Goal: Task Accomplishment & Management: Use online tool/utility

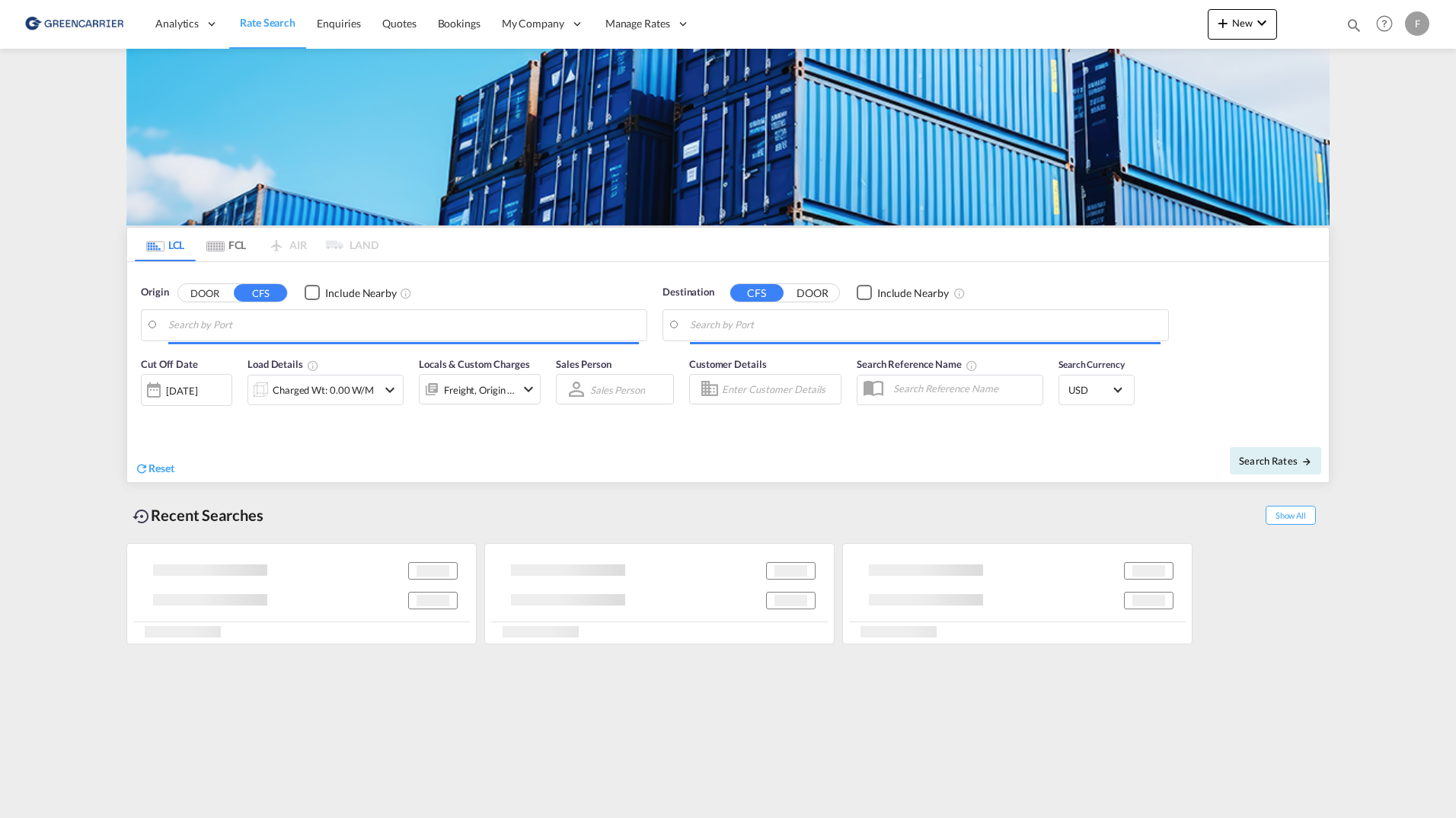
type input "SE-23591, [GEOGRAPHIC_DATA], [GEOGRAPHIC_DATA]"
type input "[GEOGRAPHIC_DATA], SGSIN"
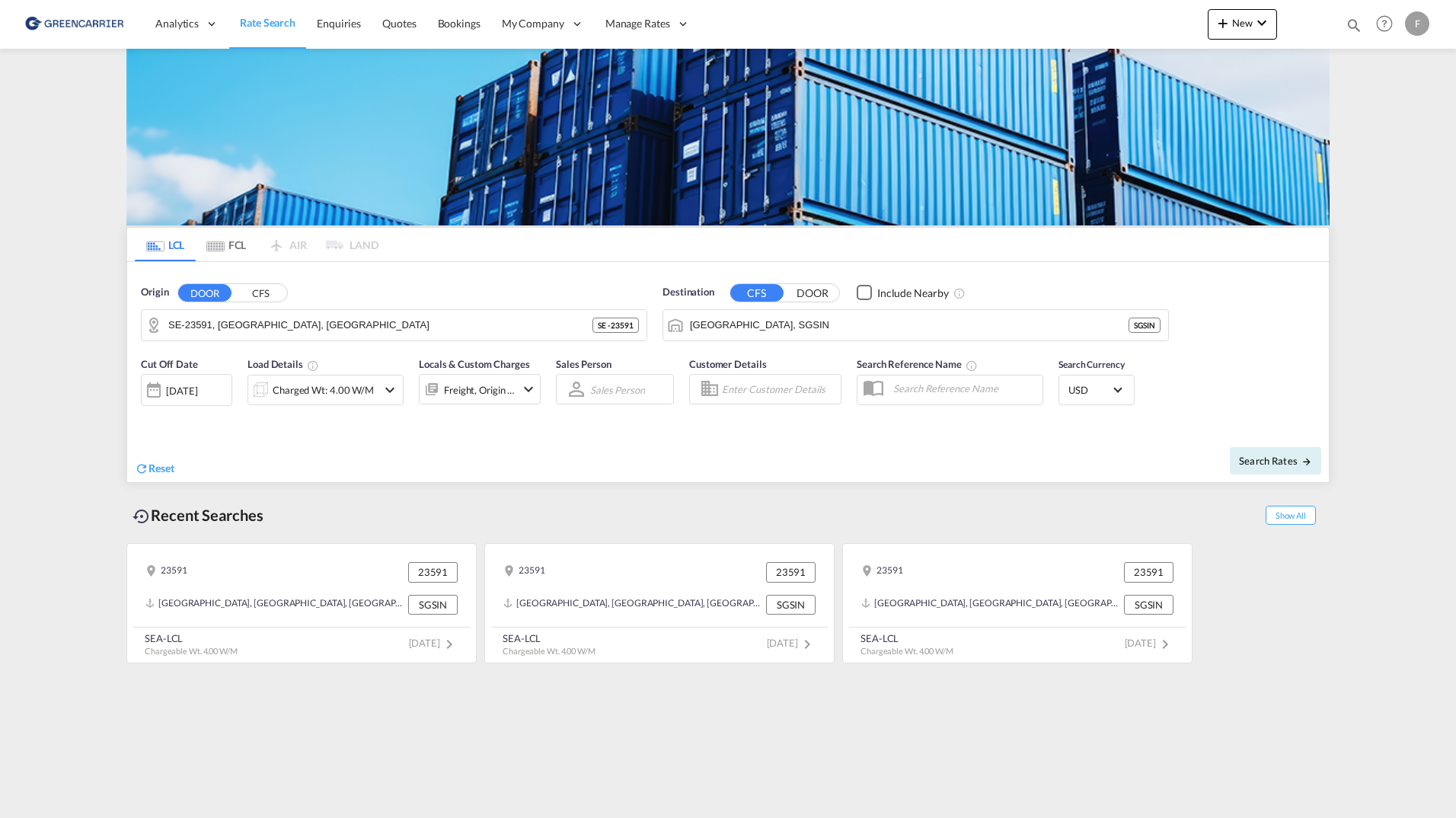
click at [255, 298] on button "CFS" at bounding box center [261, 292] width 53 height 17
click at [256, 335] on body "Analytics Reports Dashboard Rate Search Enquiries Quotes Bookings" at bounding box center [728, 409] width 1456 height 818
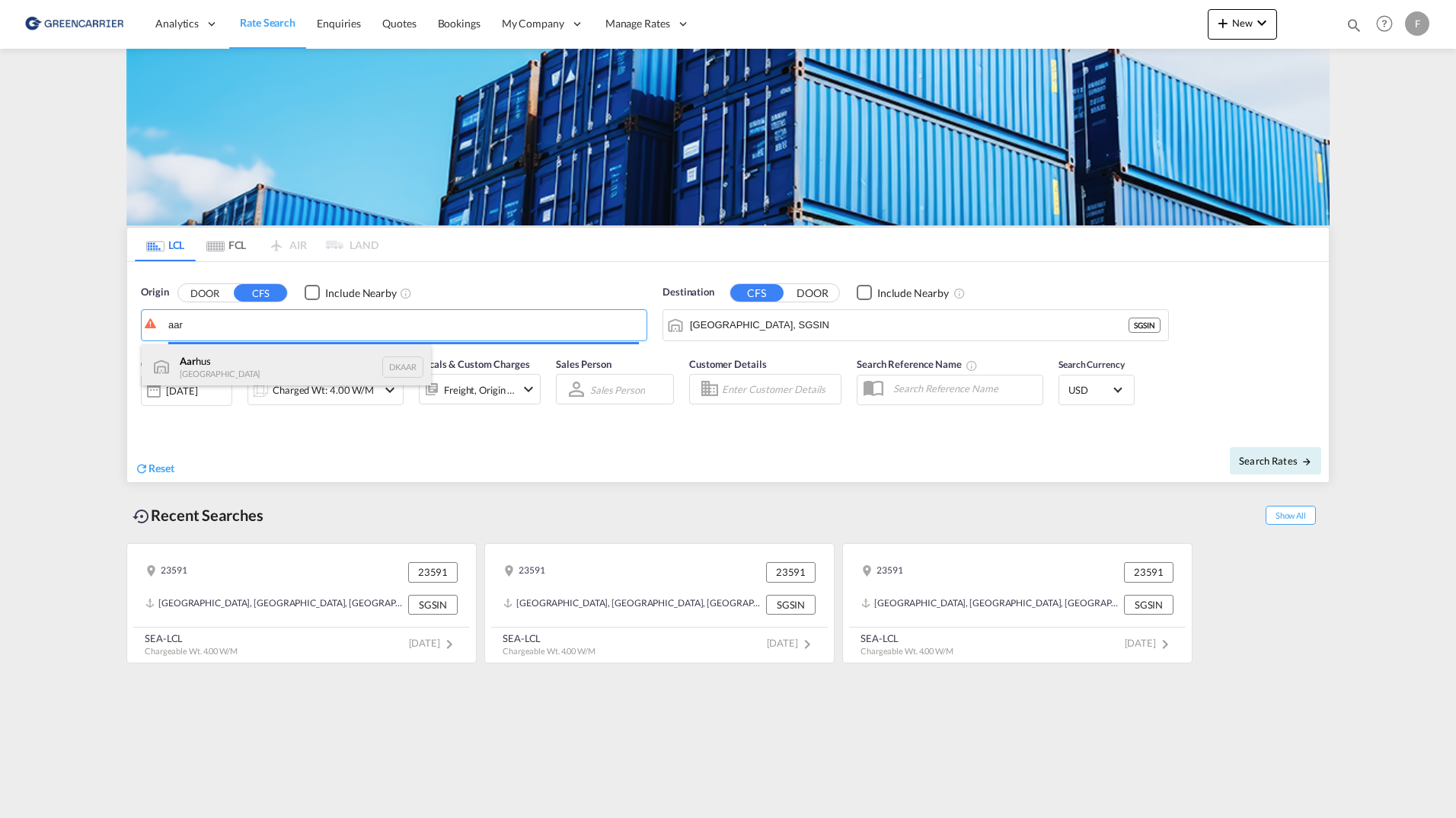
click at [243, 353] on div "Aar hus Denmark DKAAR" at bounding box center [286, 366] width 289 height 46
type input "[GEOGRAPHIC_DATA], [GEOGRAPHIC_DATA]"
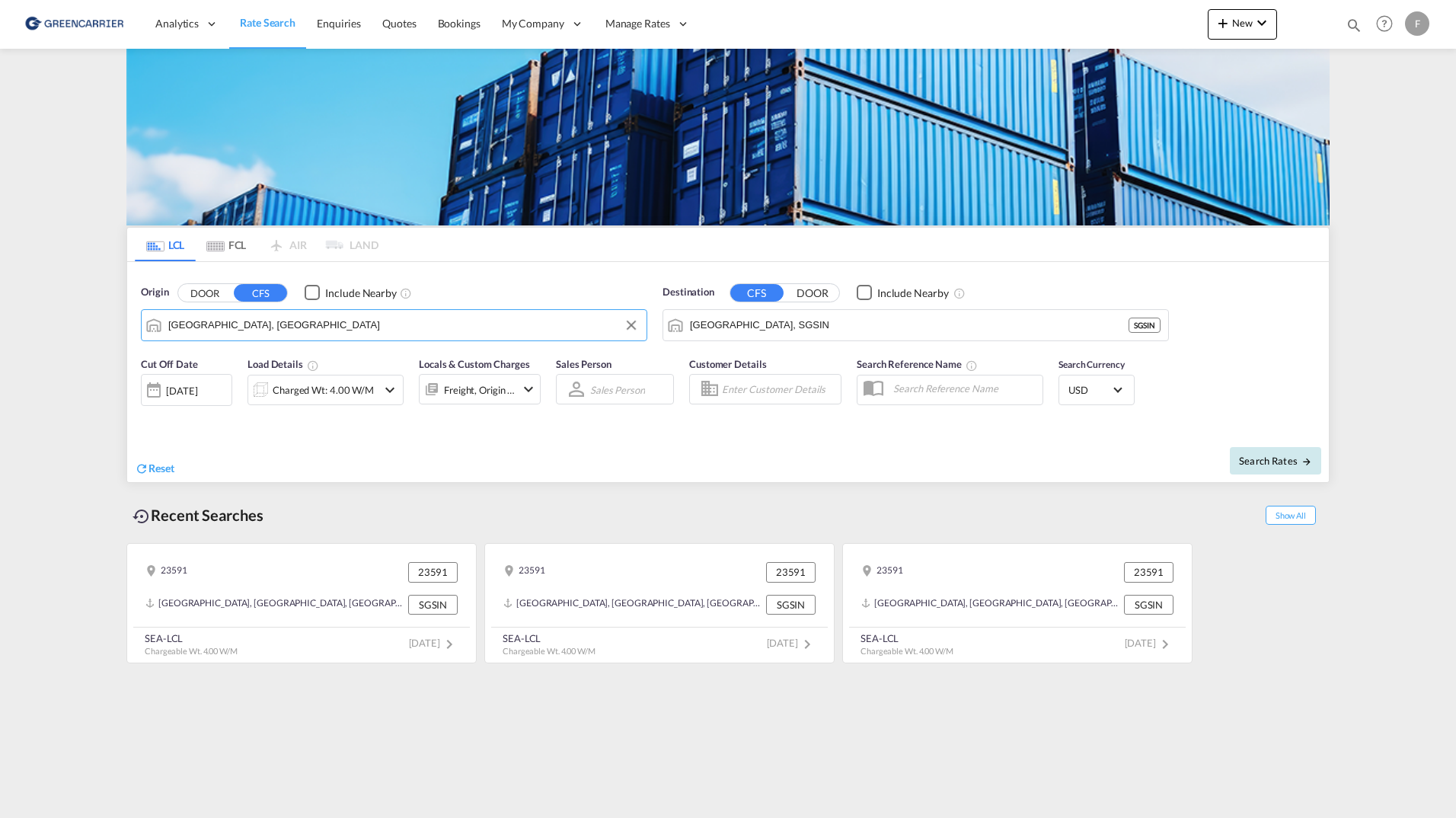
click at [1281, 470] on button "Search Rates" at bounding box center [1275, 461] width 91 height 28
type input "DKAAR to SGSIN / [DATE]"
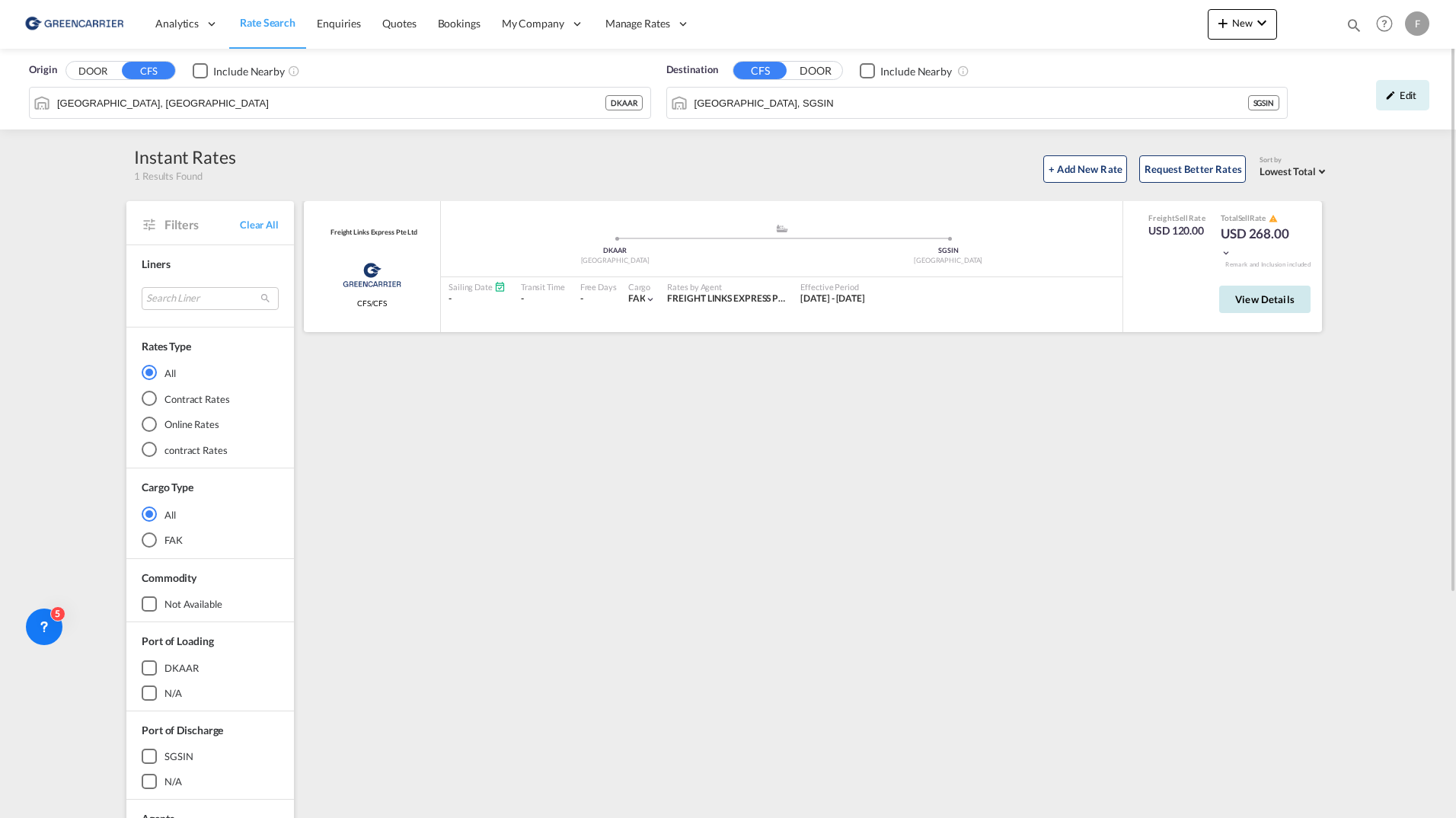
click at [1251, 303] on span "View Details" at bounding box center [1264, 299] width 59 height 12
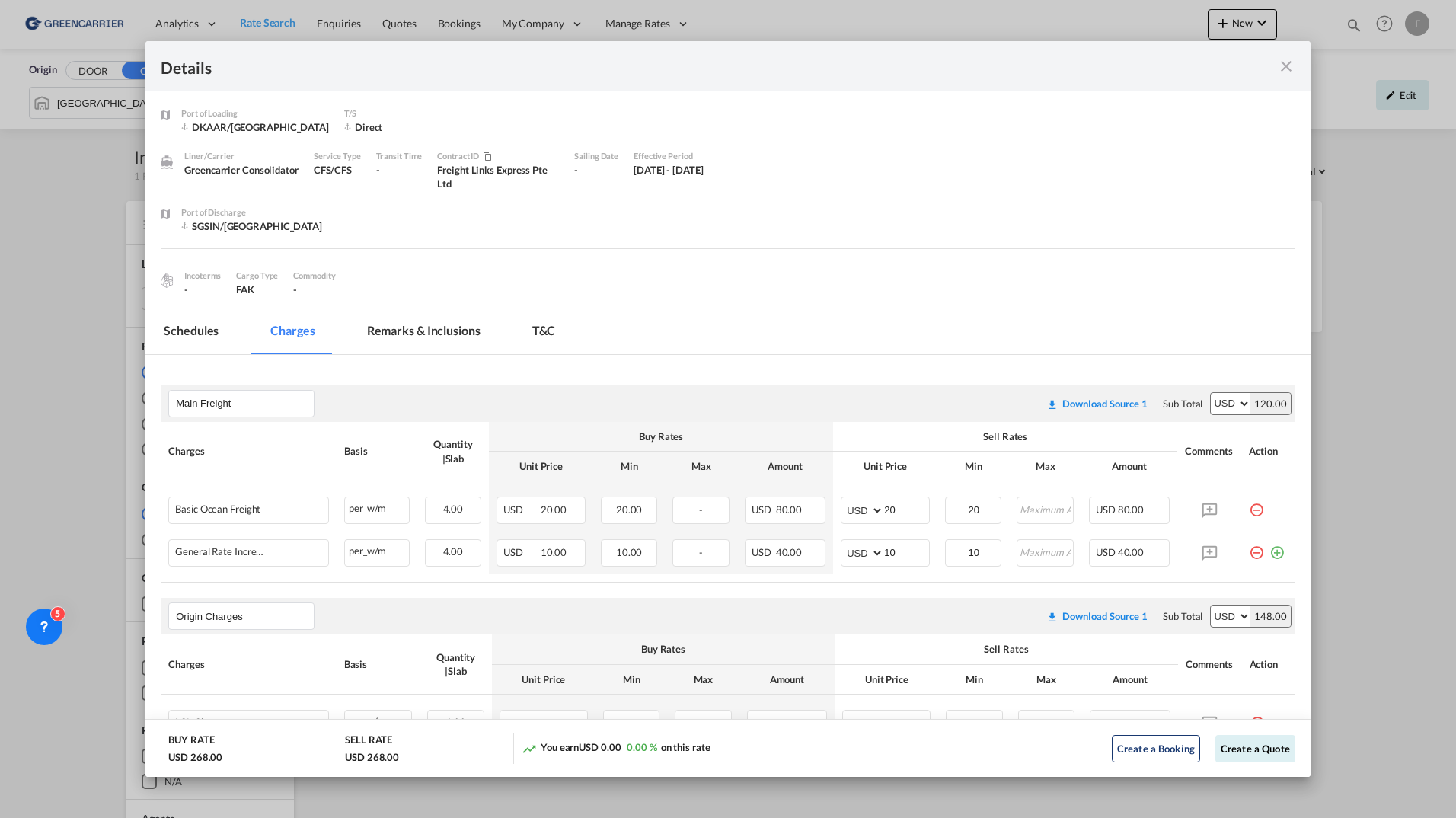
click at [464, 333] on md-tab-item "Remarks & Inclusions" at bounding box center [424, 333] width 150 height 42
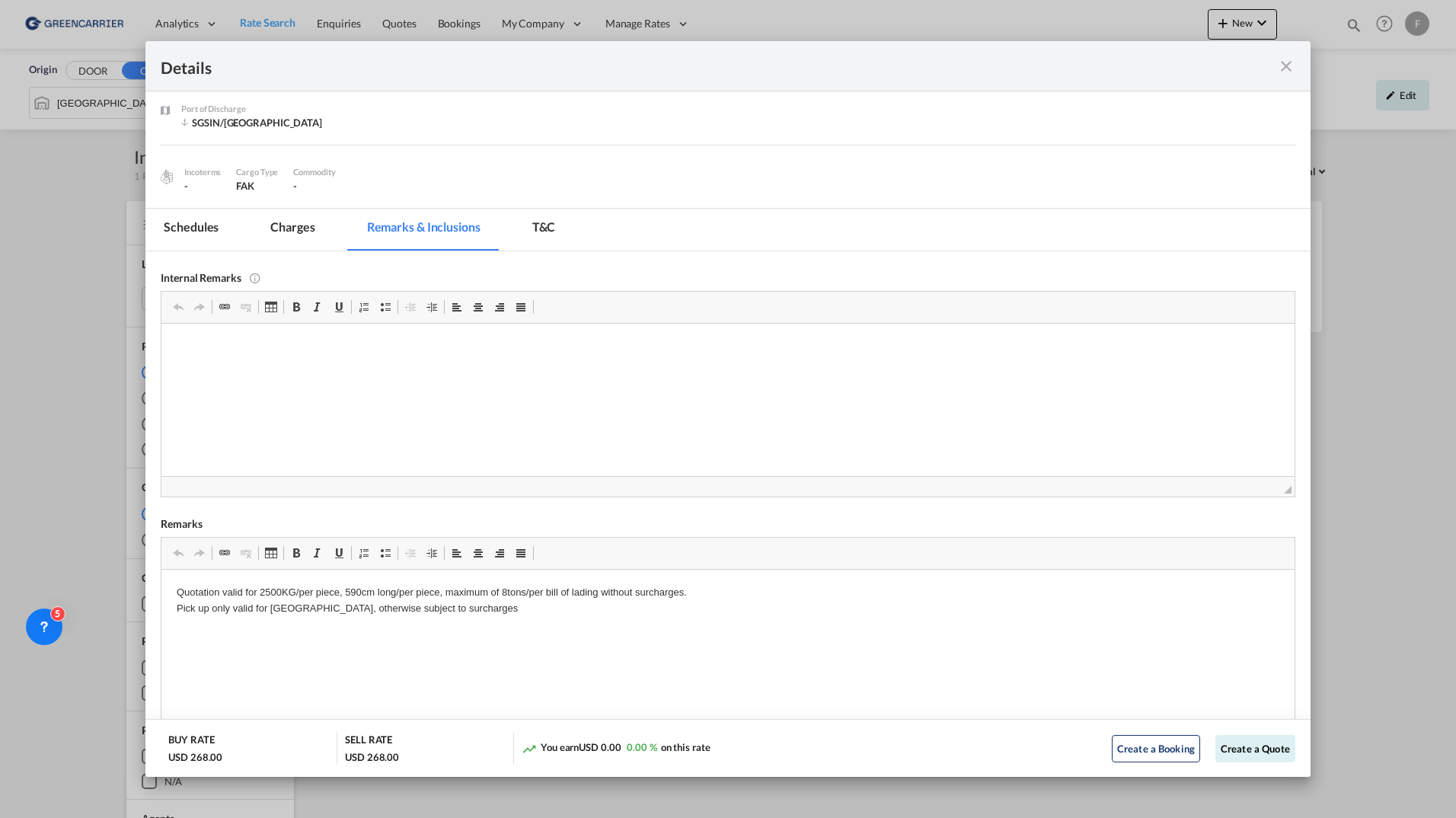
scroll to position [152, 0]
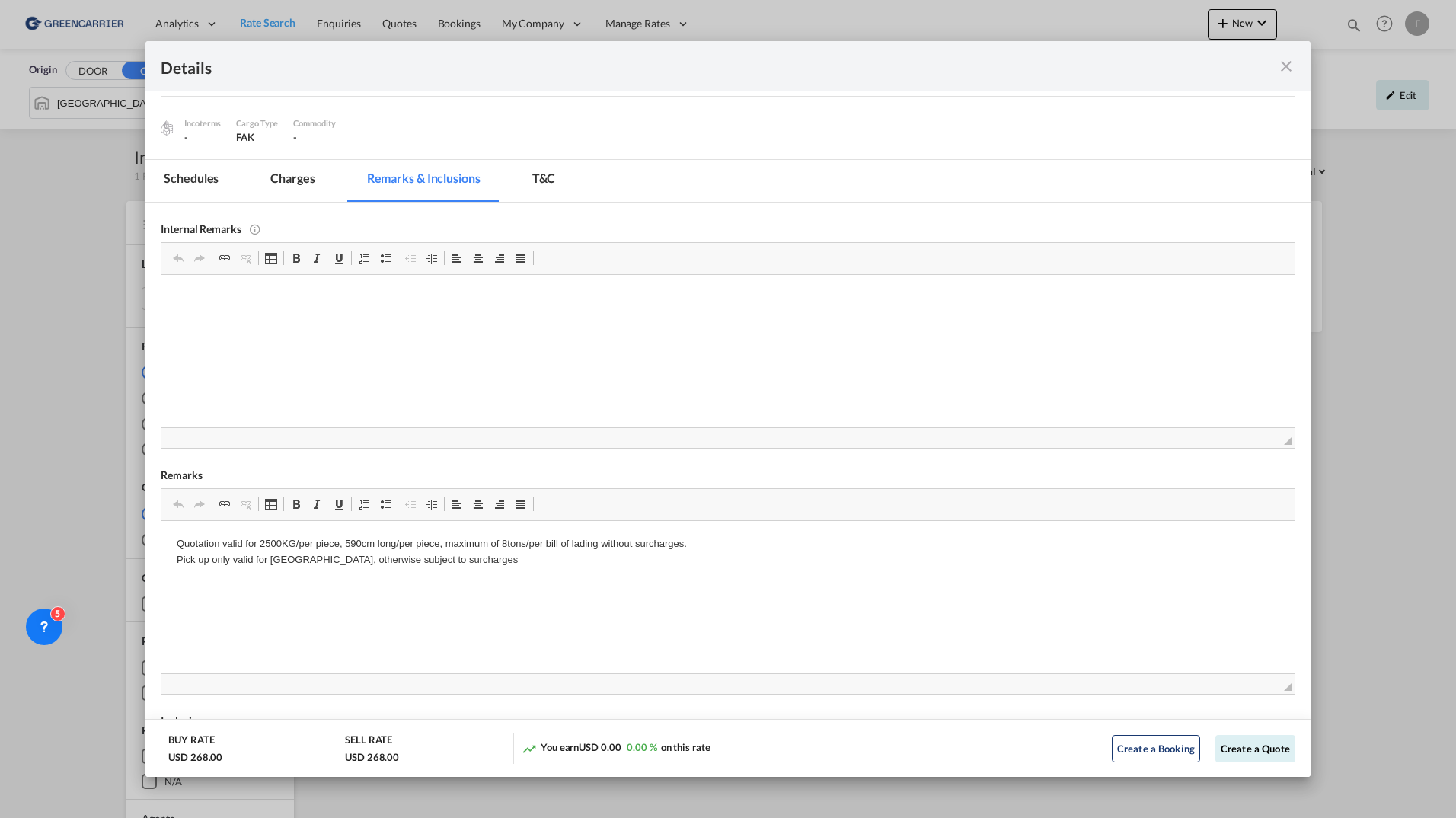
click at [1290, 65] on md-icon "icon-close fg-AAA8AD m-0 cursor" at bounding box center [1286, 65] width 18 height 18
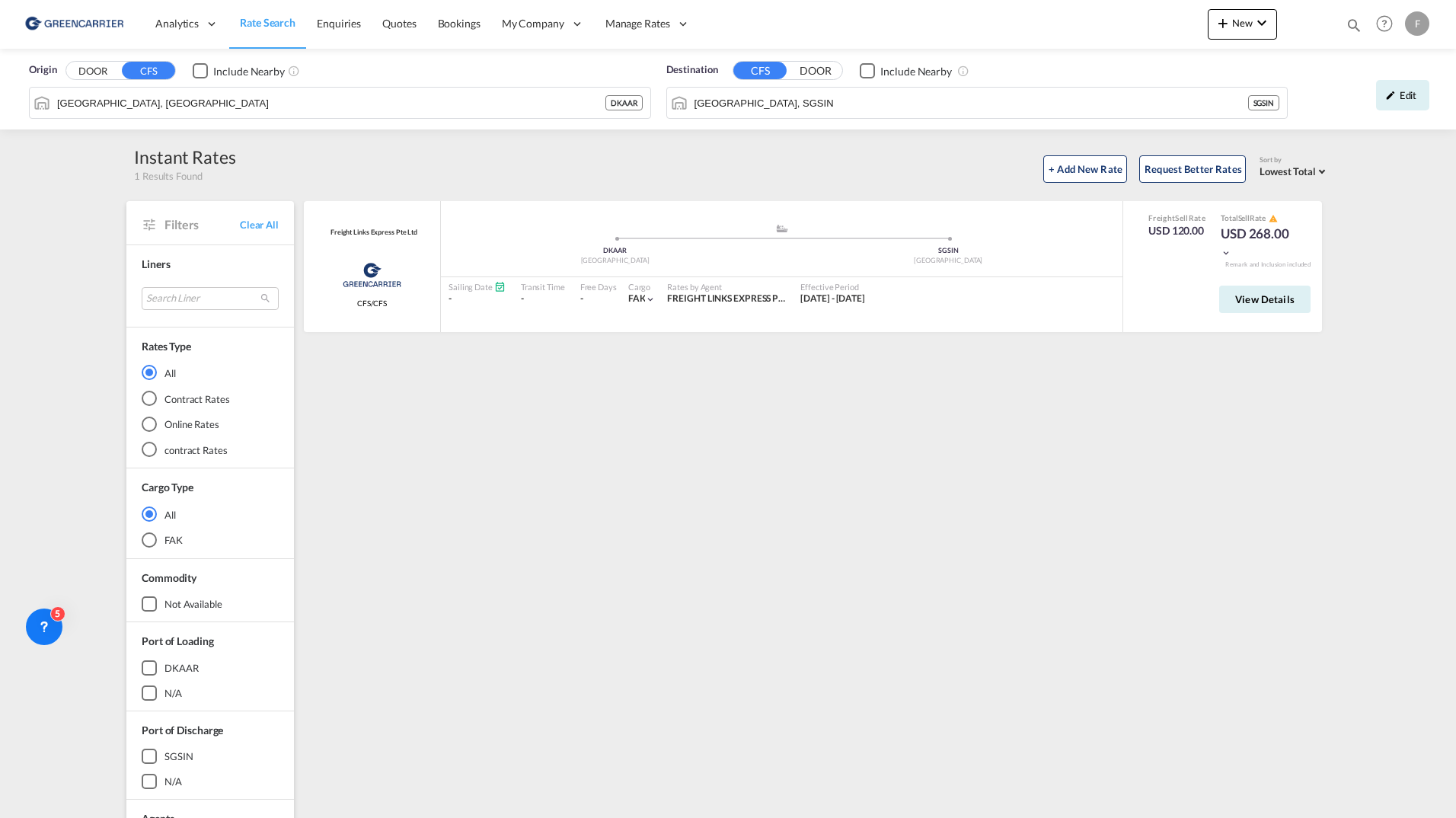
scroll to position [0, 0]
click at [271, 26] on span "Rate Search" at bounding box center [267, 22] width 56 height 13
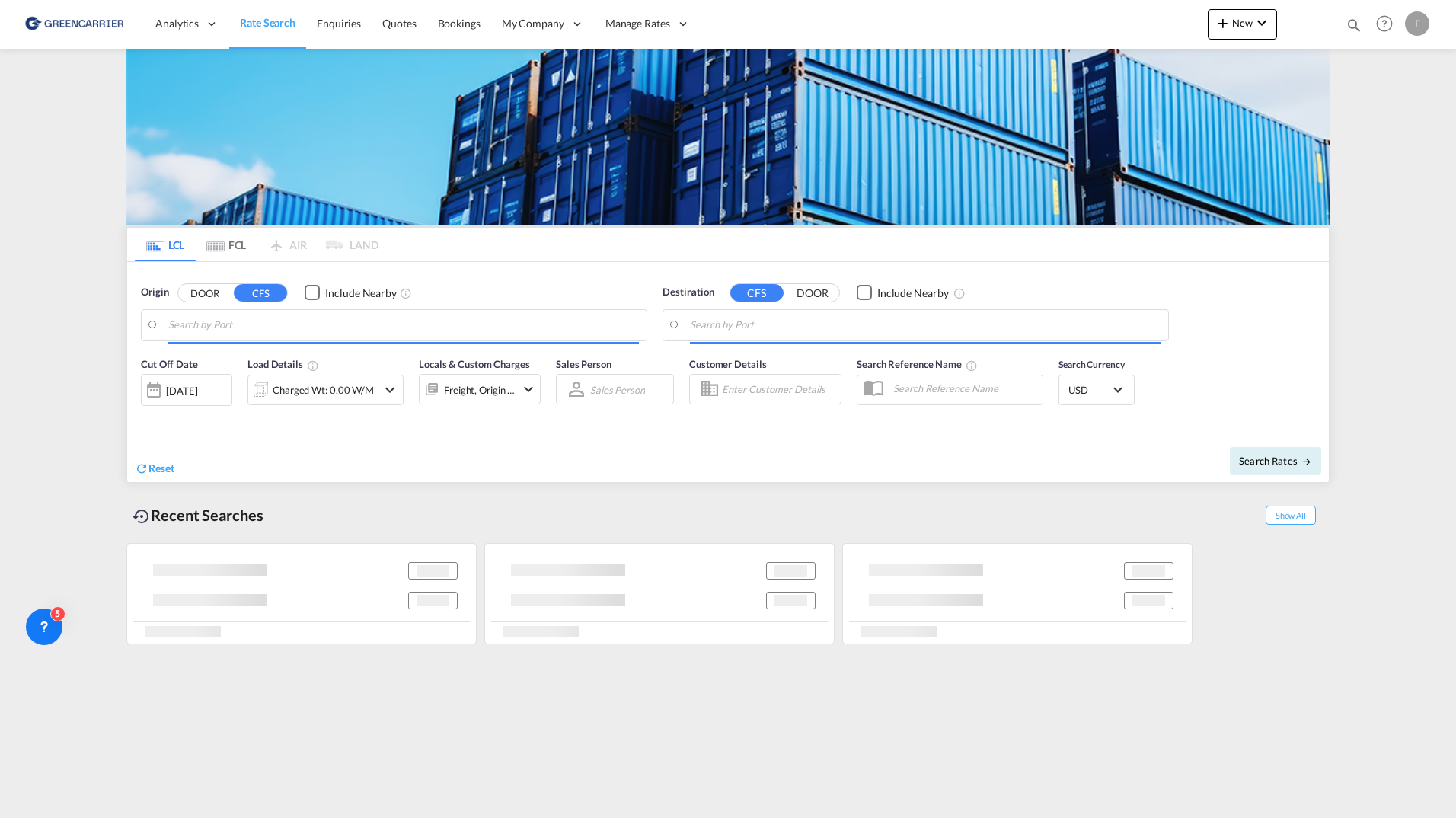
click at [63, 20] on img at bounding box center [75, 24] width 103 height 34
type input "[GEOGRAPHIC_DATA], [GEOGRAPHIC_DATA]"
type input "[GEOGRAPHIC_DATA], SGSIN"
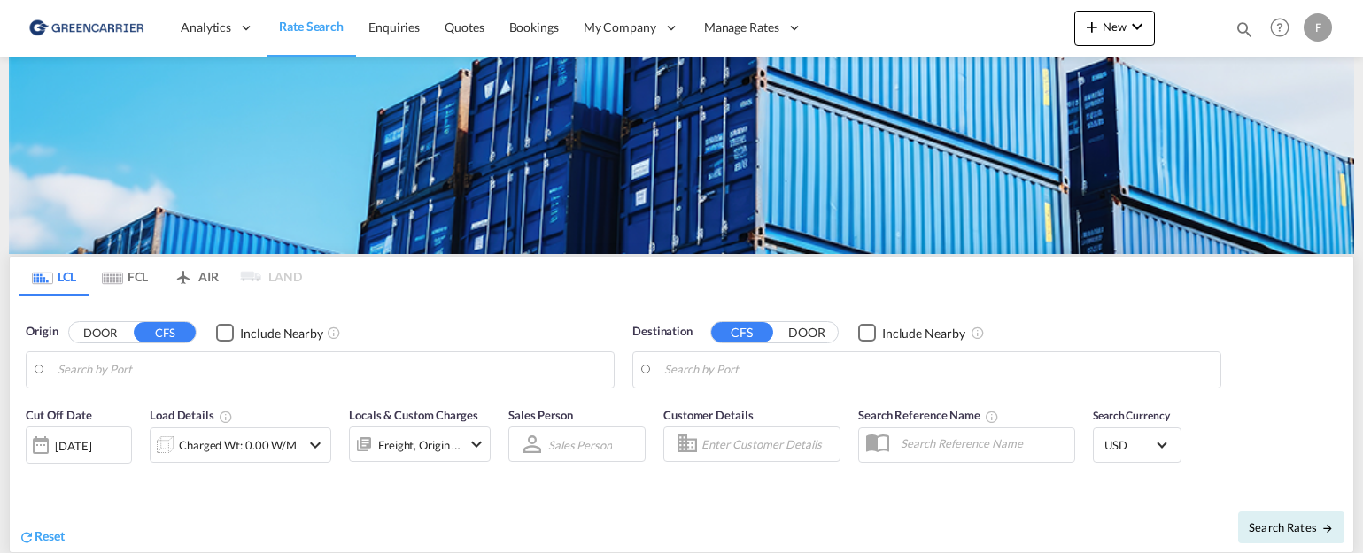
type input "[GEOGRAPHIC_DATA], JPTYO"
type input "Gothenburg (Goteborg), SEGOT"
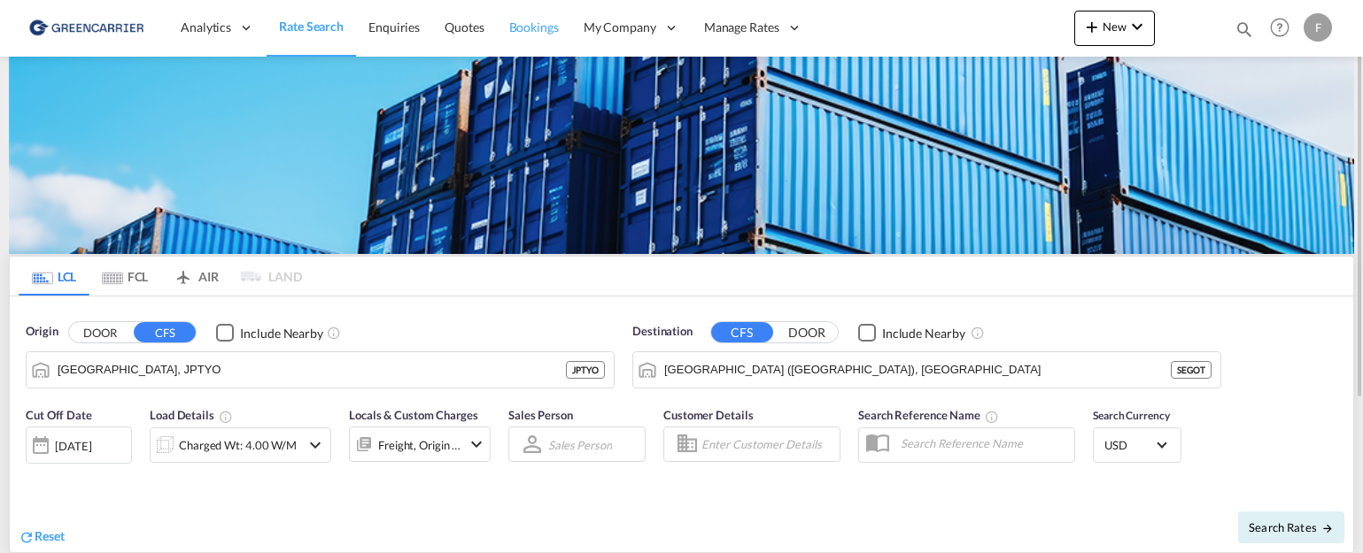
click at [534, 27] on span "Bookings" at bounding box center [534, 26] width 50 height 15
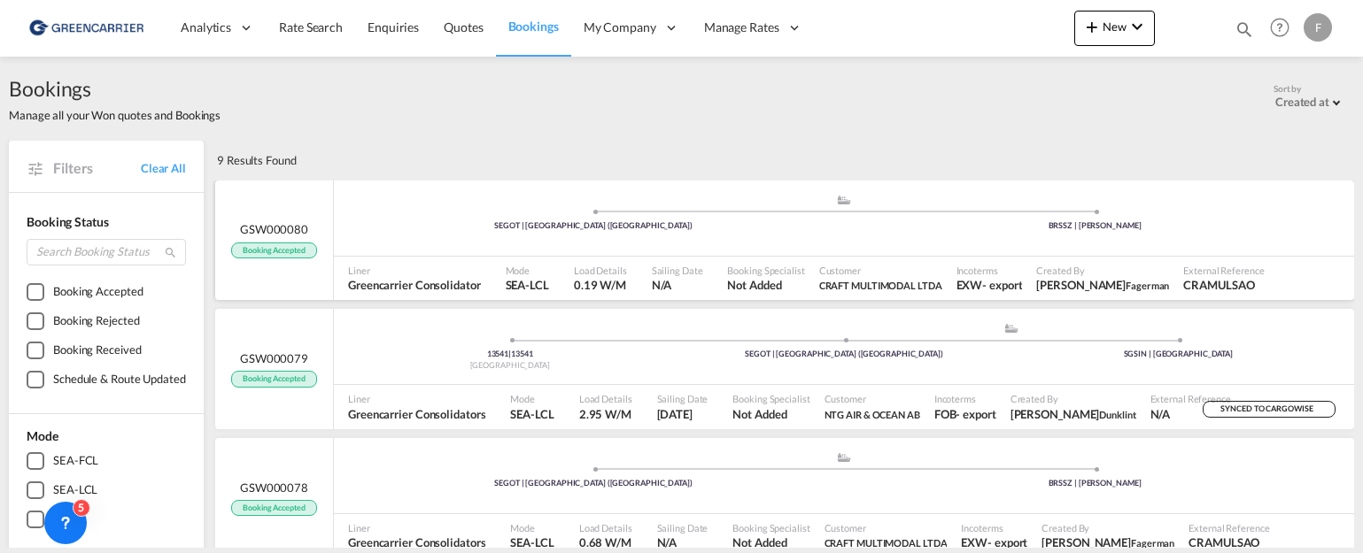
click at [928, 211] on span at bounding box center [1094, 212] width 501 height 4
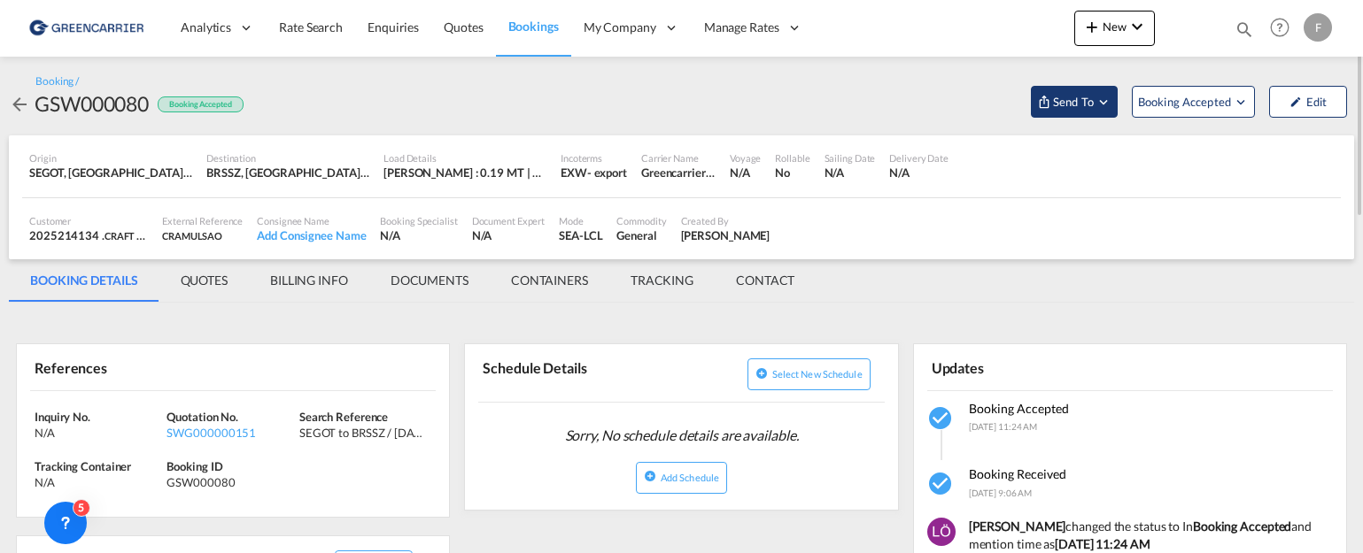
click at [1087, 107] on span "Send To" at bounding box center [1073, 102] width 44 height 18
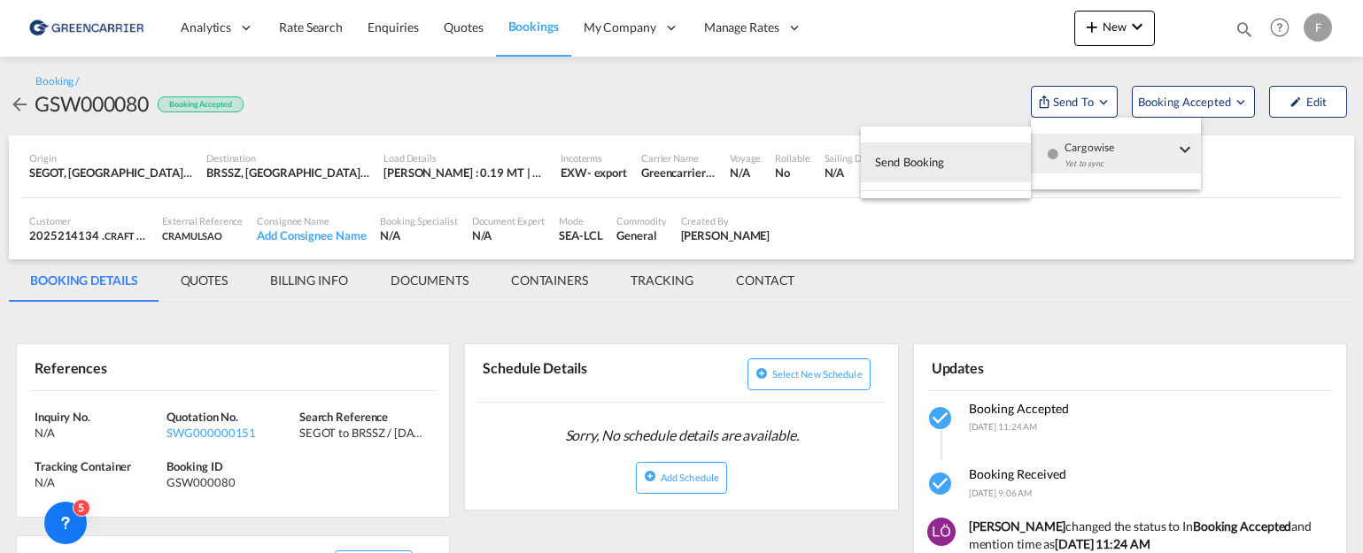
click at [902, 160] on span "Send Booking" at bounding box center [910, 162] width 70 height 28
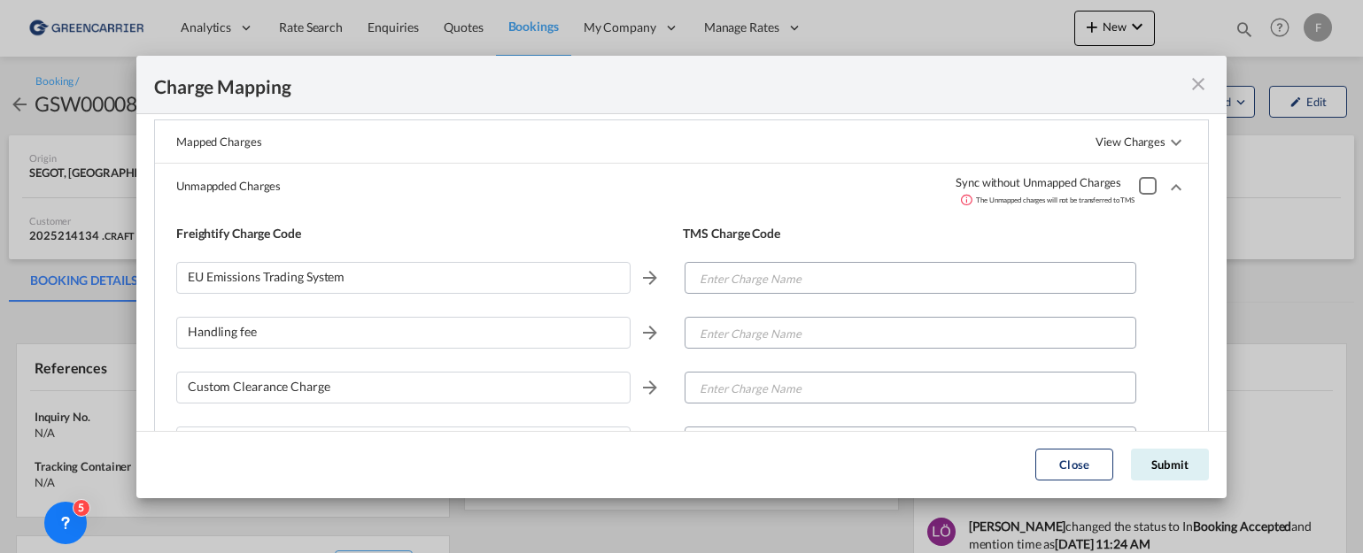
scroll to position [184, 0]
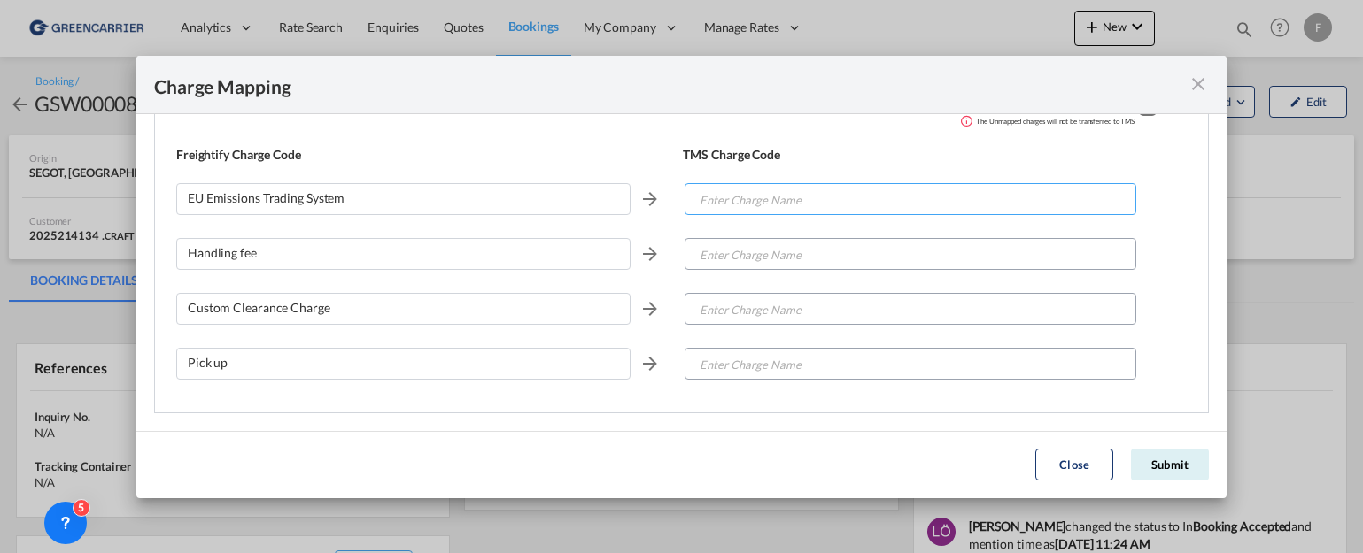
click at [847, 196] on input "Enter Charge Name" at bounding box center [910, 200] width 449 height 32
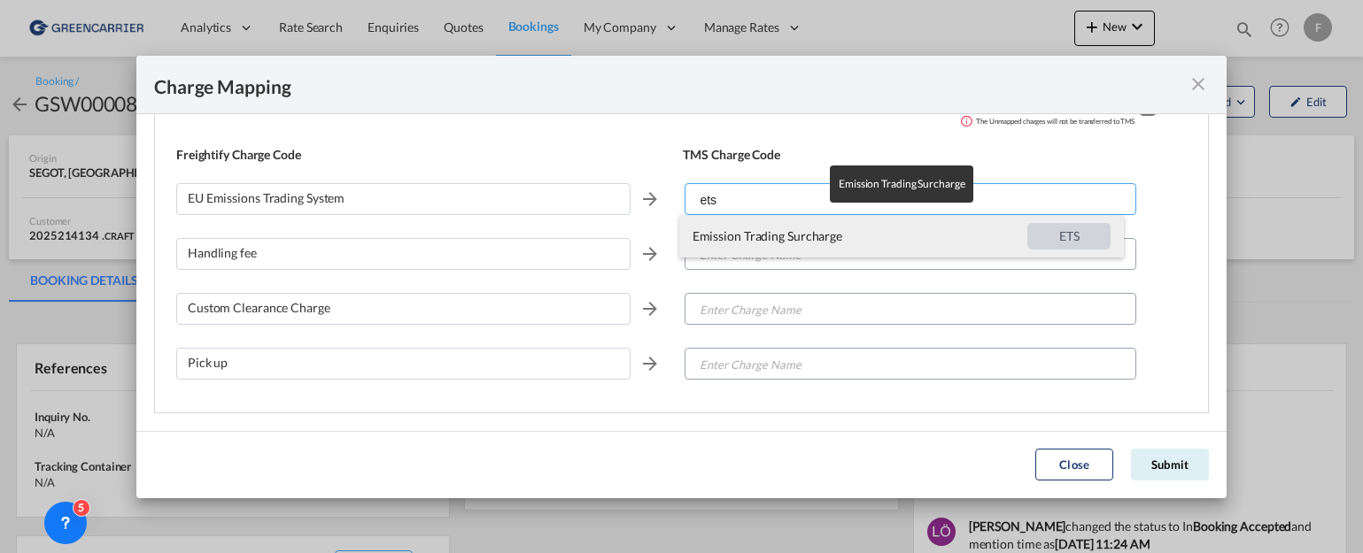
click at [785, 248] on span "Emission Trading Surcharge" at bounding box center [859, 236] width 335 height 43
type input "Emission Trading Surcharge"
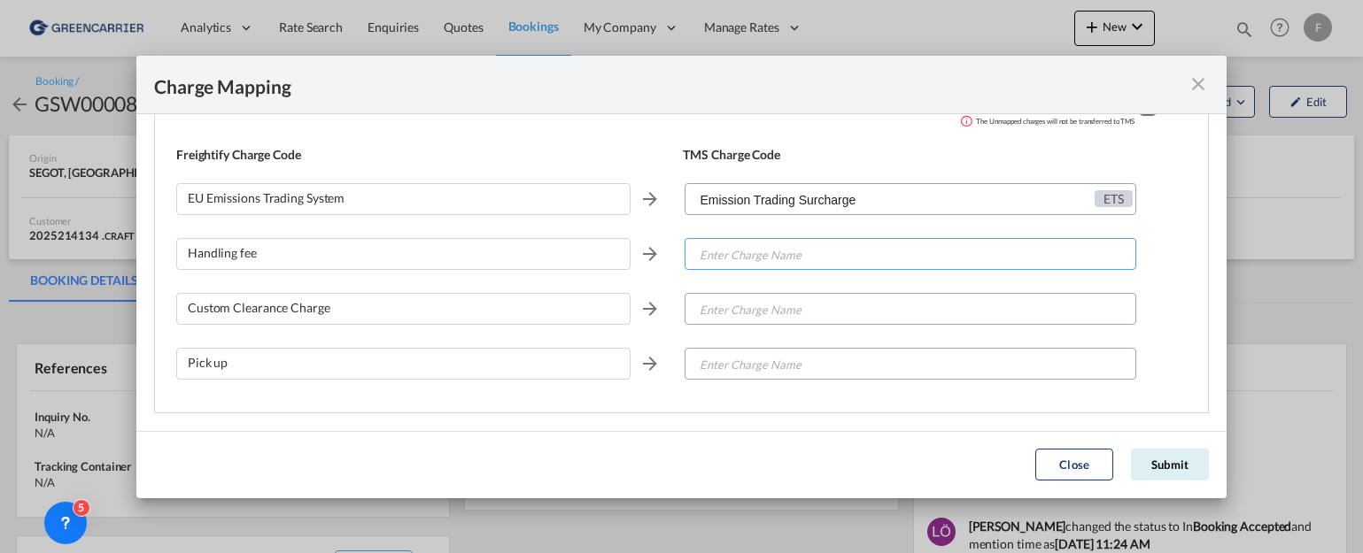
click at [785, 256] on input "Enter Charge Name" at bounding box center [910, 255] width 449 height 32
drag, startPoint x: 771, startPoint y: 250, endPoint x: 599, endPoint y: 256, distance: 171.9
click at [599, 256] on div "Handling fee oforwfee" at bounding box center [681, 261] width 1010 height 55
type input "OFORWFEE"
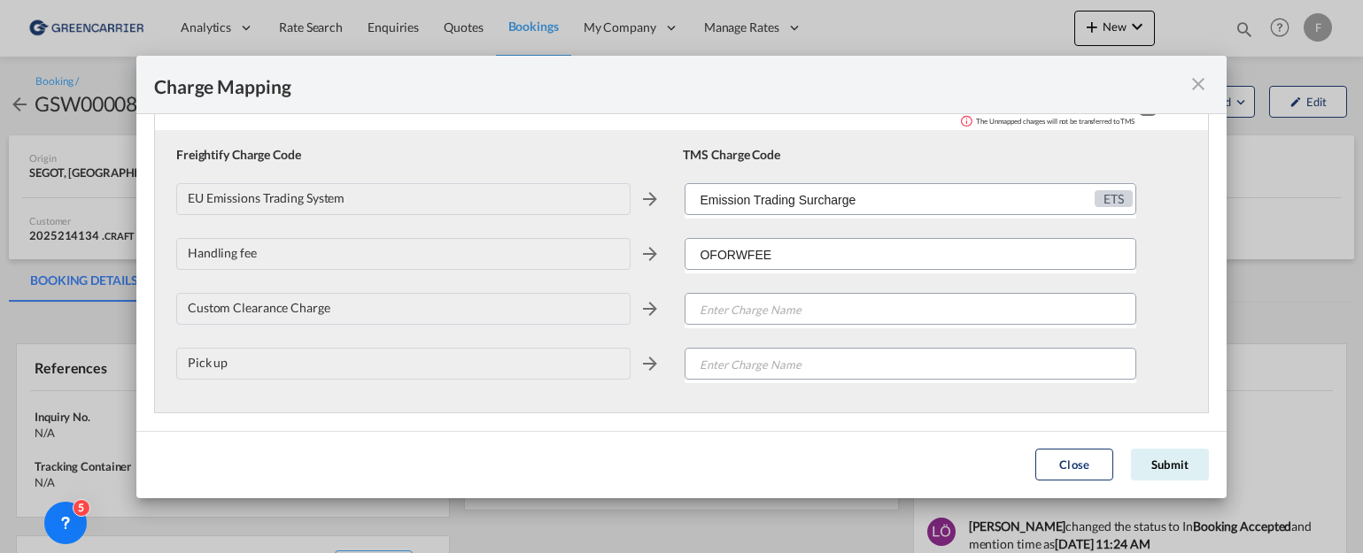
click at [742, 332] on div "Custom Clearance Charge" at bounding box center [681, 316] width 1010 height 55
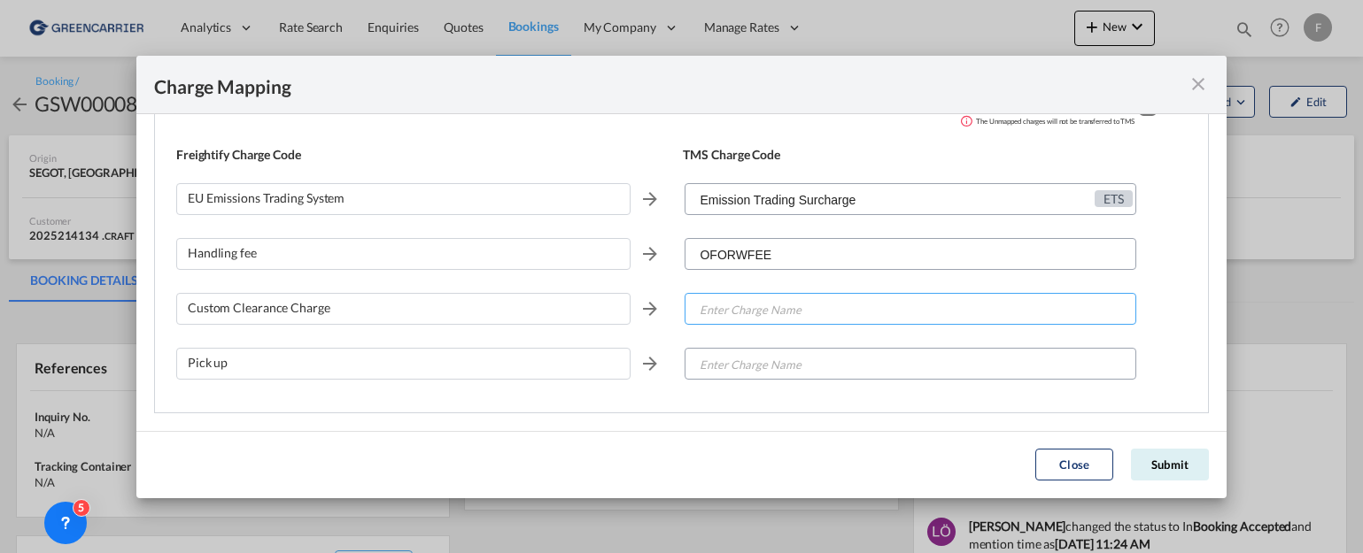
click at [735, 301] on input "Enter Charge Name" at bounding box center [910, 310] width 449 height 32
type input "OCCFEE"
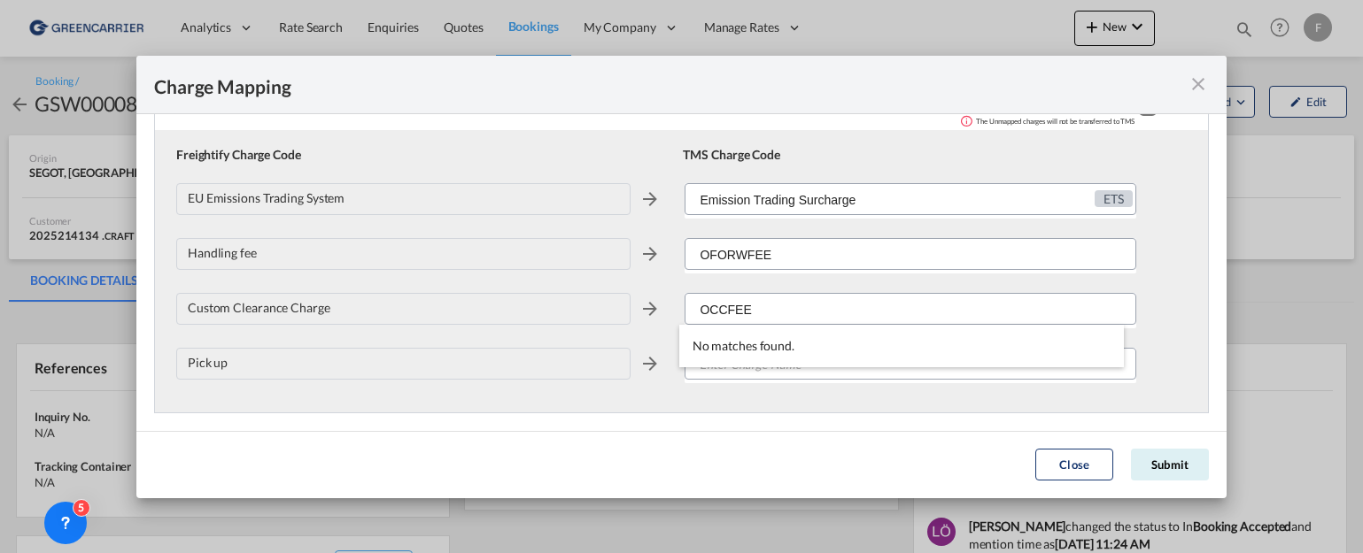
click at [653, 324] on div "Custom Clearance Charge OCCFEE" at bounding box center [681, 316] width 1010 height 55
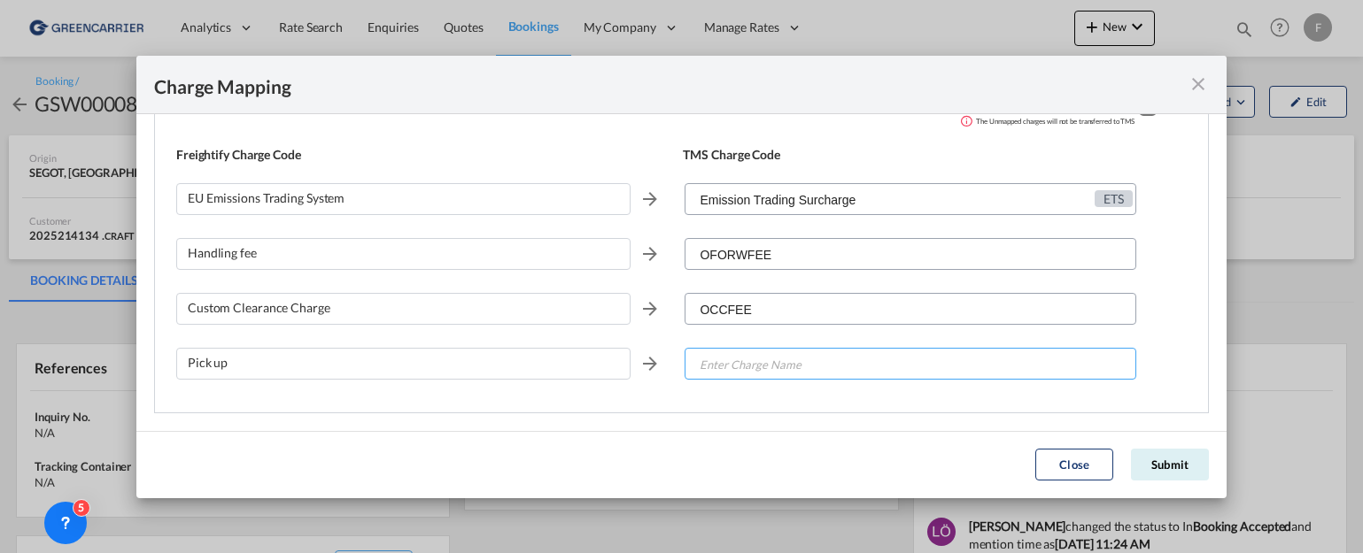
click at [722, 368] on input "Enter Charge Name" at bounding box center [910, 365] width 449 height 32
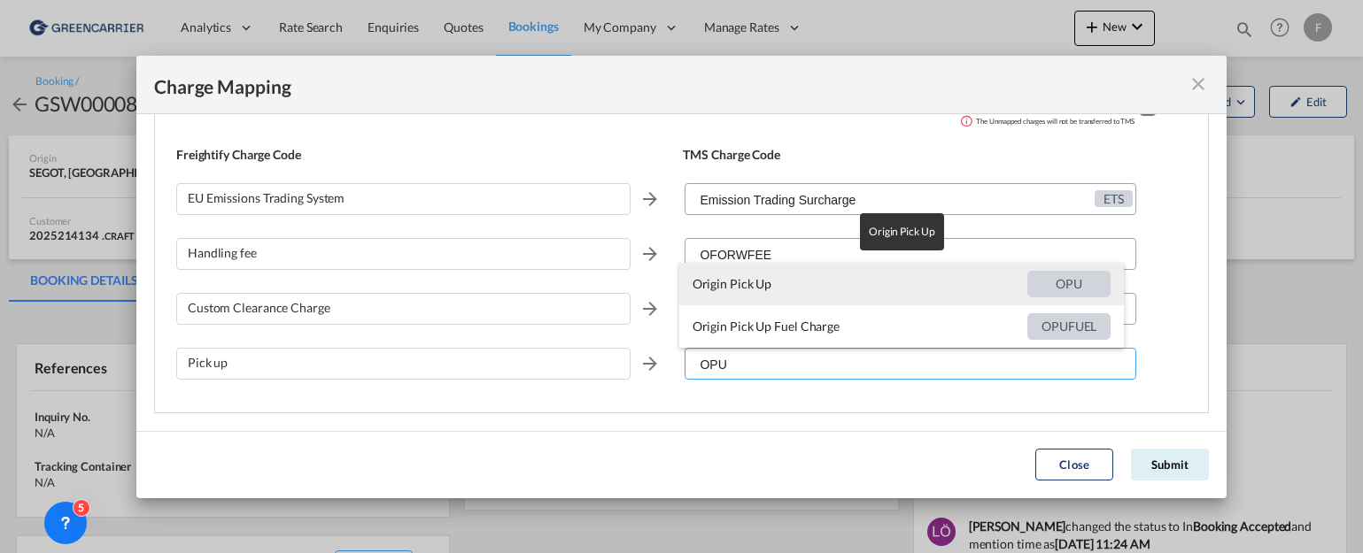
click at [802, 281] on span "Origin Pick Up" at bounding box center [859, 284] width 335 height 43
type input "Origin Pick Up"
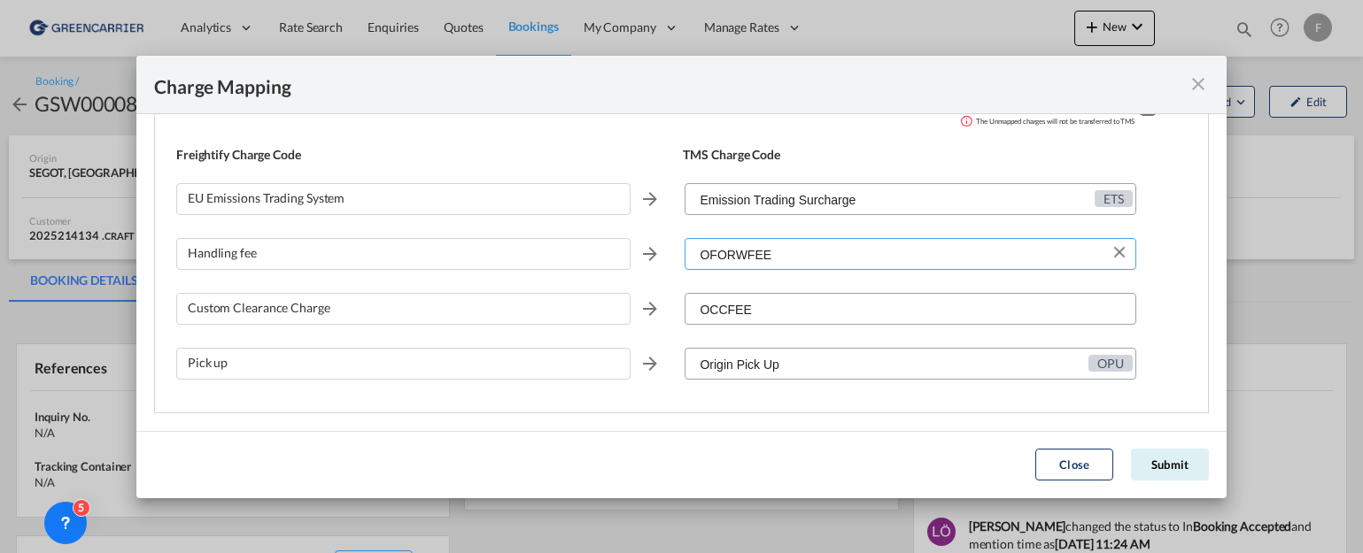
click at [836, 254] on input "OFORWFEE" at bounding box center [910, 255] width 449 height 32
click at [1200, 85] on md-icon "icon-close fg-AAA8AD cursor" at bounding box center [1197, 83] width 21 height 21
